Goal: Task Accomplishment & Management: Manage account settings

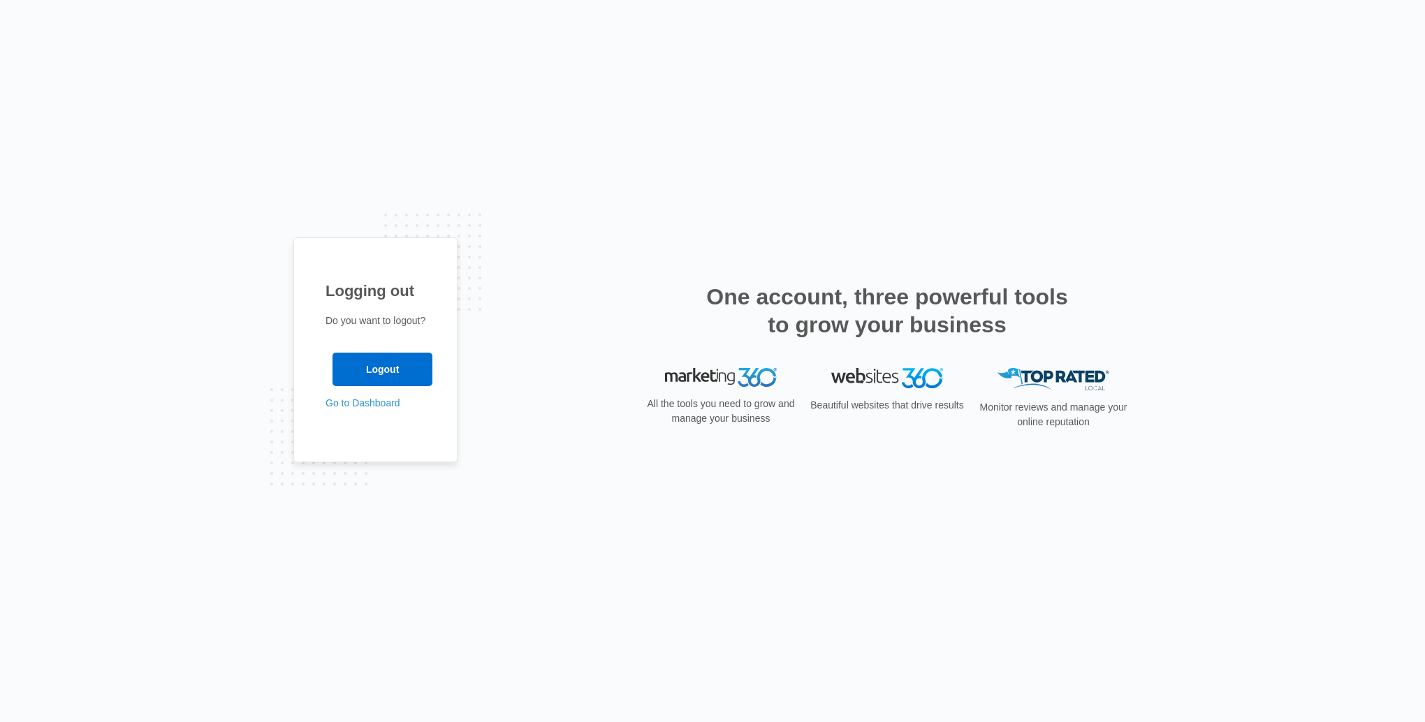
click at [370, 365] on input "Logout" at bounding box center [383, 370] width 100 height 34
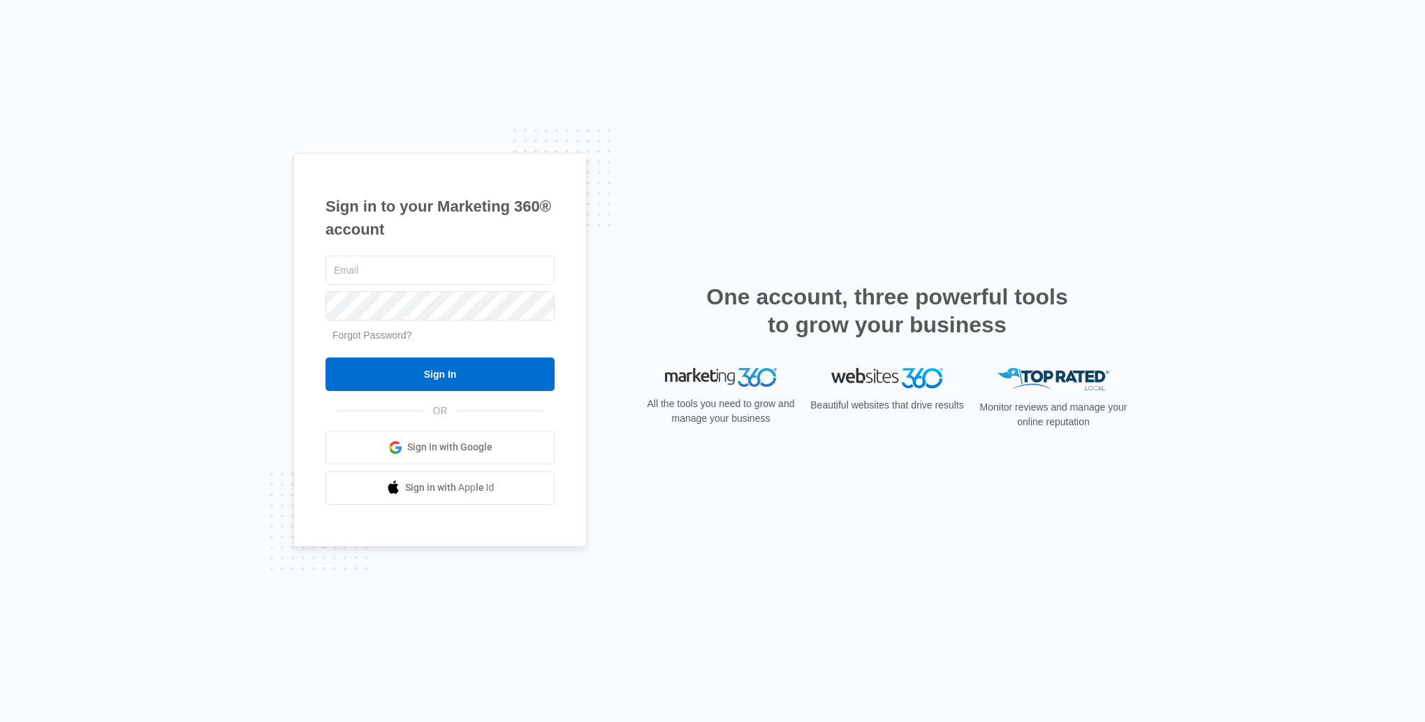
type input "ellyscottagecakery@gmail.com"
click at [374, 366] on input "Sign In" at bounding box center [440, 375] width 229 height 34
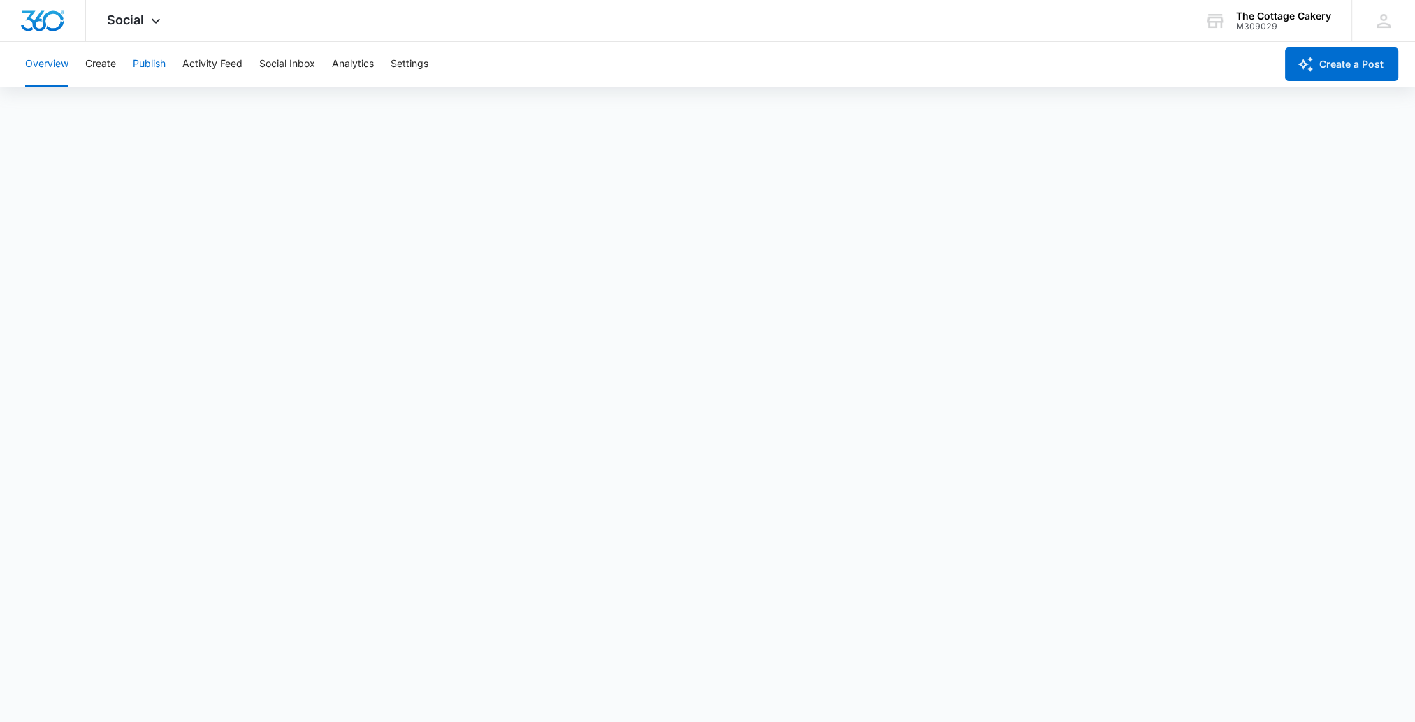
click at [148, 62] on button "Publish" at bounding box center [149, 64] width 33 height 45
